Goal: Information Seeking & Learning: Learn about a topic

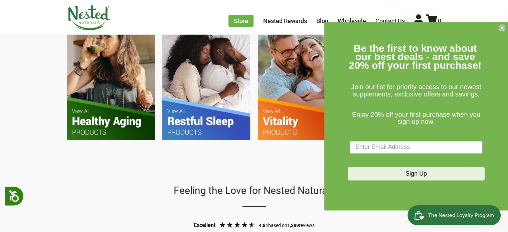
scroll to position [468, 0]
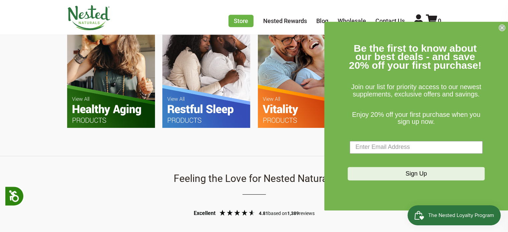
click at [503, 26] on icon "Close dialog" at bounding box center [502, 27] width 3 height 3
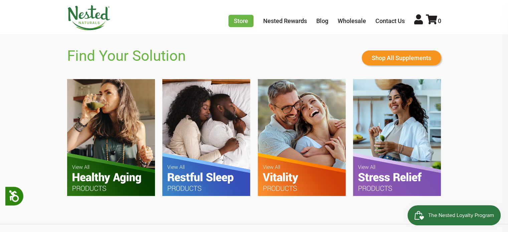
scroll to position [442, 0]
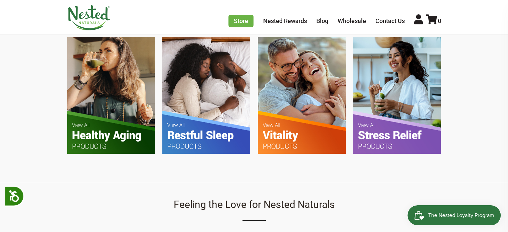
click at [109, 131] on img at bounding box center [111, 95] width 88 height 117
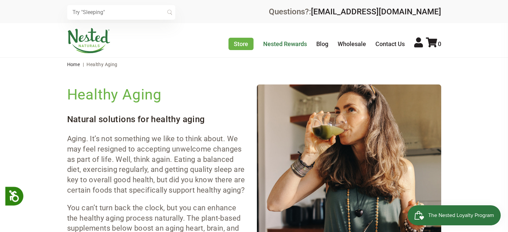
click at [298, 41] on link "Nested Rewards" at bounding box center [285, 43] width 44 height 7
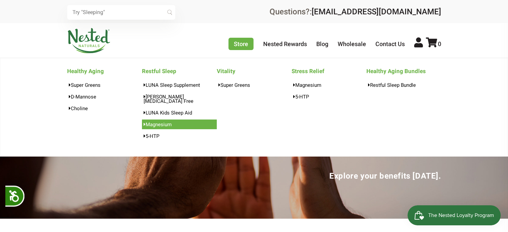
click at [175, 120] on link "Magnesium" at bounding box center [179, 125] width 75 height 10
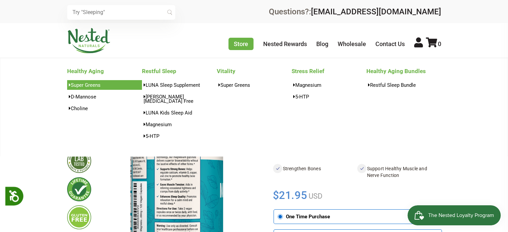
click at [97, 84] on link "Super Greens" at bounding box center [104, 85] width 75 height 10
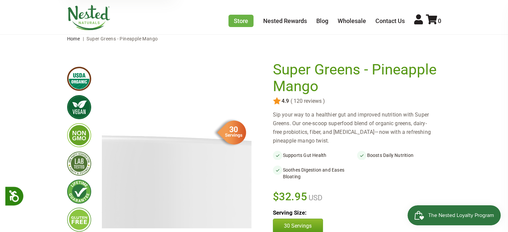
scroll to position [67, 0]
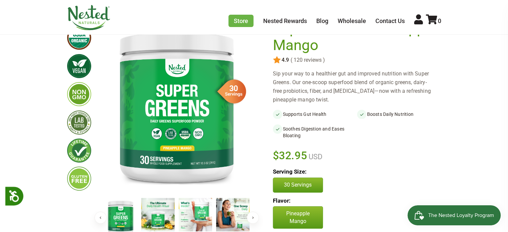
click at [254, 219] on button "Next" at bounding box center [253, 218] width 12 height 12
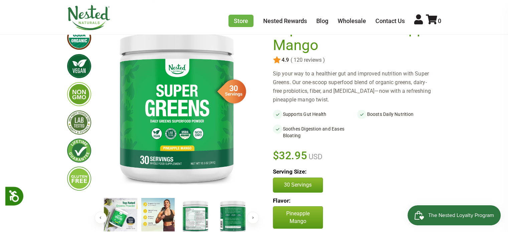
click at [198, 217] on img at bounding box center [195, 217] width 33 height 38
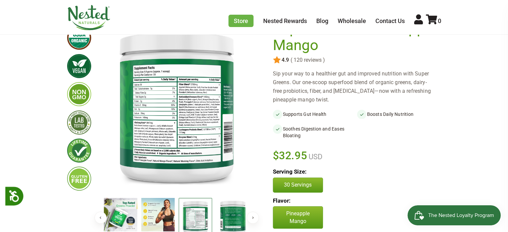
click at [169, 119] on img at bounding box center [177, 106] width 150 height 172
click at [194, 91] on img at bounding box center [177, 106] width 150 height 172
click at [201, 108] on img at bounding box center [177, 106] width 150 height 172
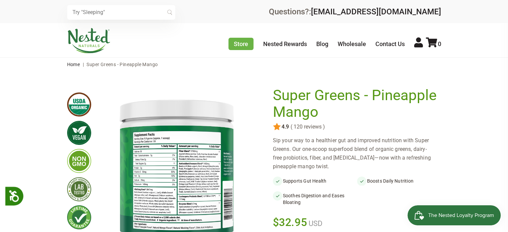
click at [298, 48] on li "Nested Rewards" at bounding box center [289, 44] width 52 height 11
click at [300, 44] on link "Nested Rewards" at bounding box center [285, 43] width 44 height 7
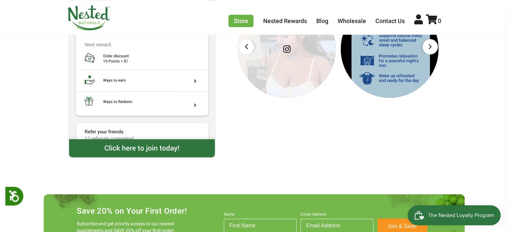
scroll to position [802, 0]
